Goal: Transaction & Acquisition: Purchase product/service

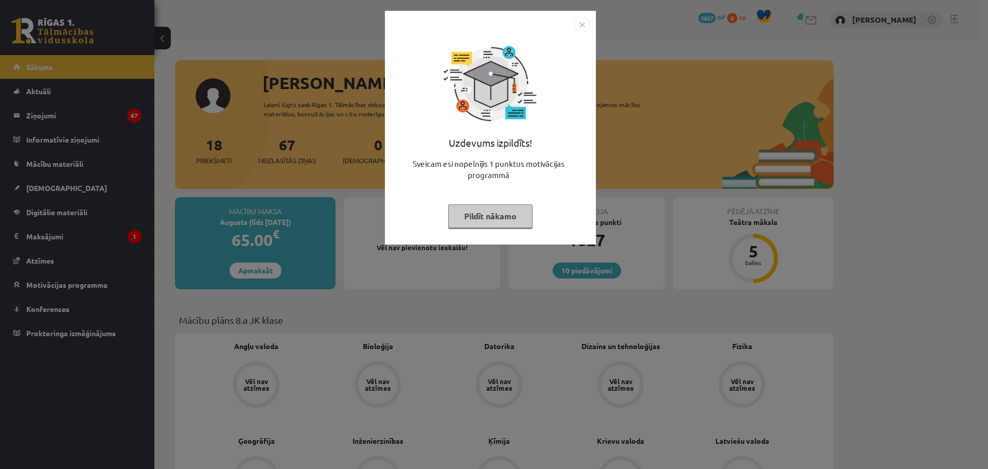
click at [583, 23] on img "Close" at bounding box center [581, 24] width 15 height 15
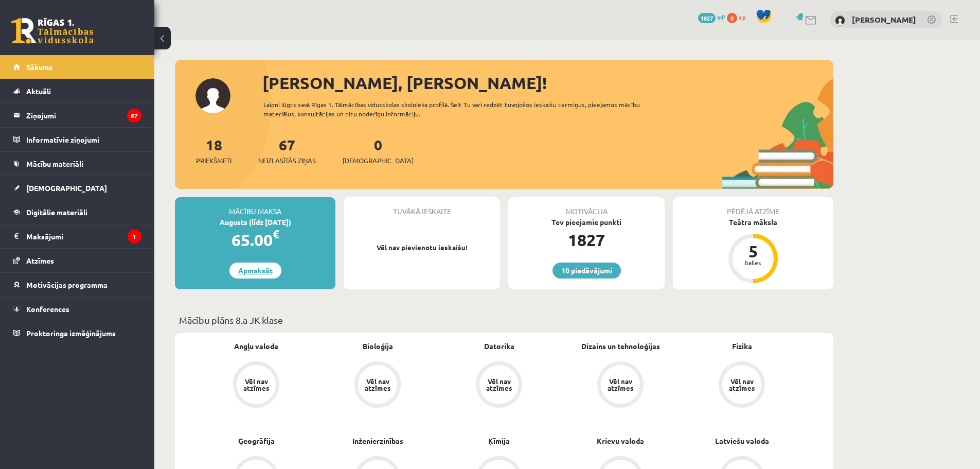
click at [248, 271] on link "Apmaksāt" at bounding box center [256, 270] width 52 height 16
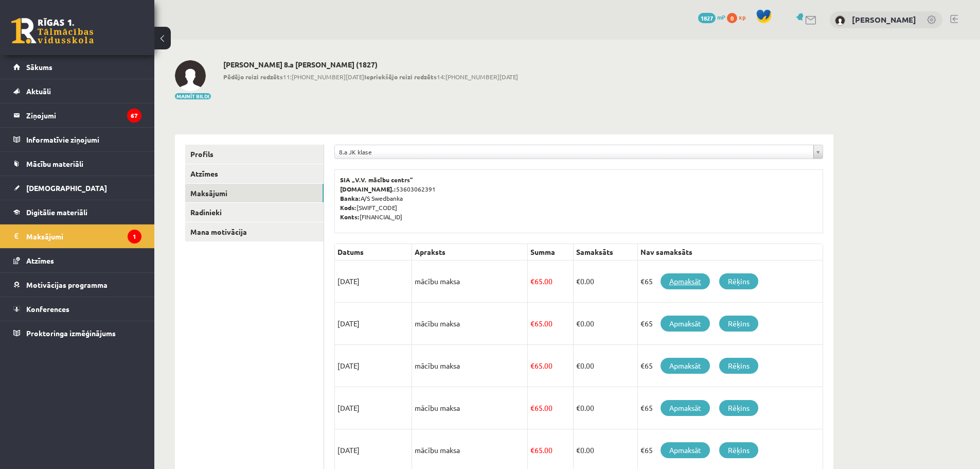
click at [680, 281] on link "Apmaksāt" at bounding box center [685, 281] width 49 height 16
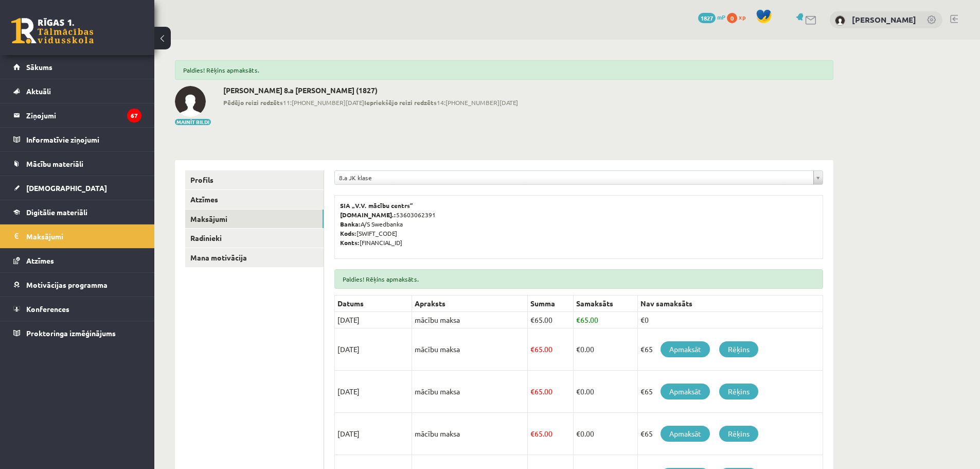
click at [954, 16] on link at bounding box center [955, 19] width 8 height 8
